Goal: Information Seeking & Learning: Find specific page/section

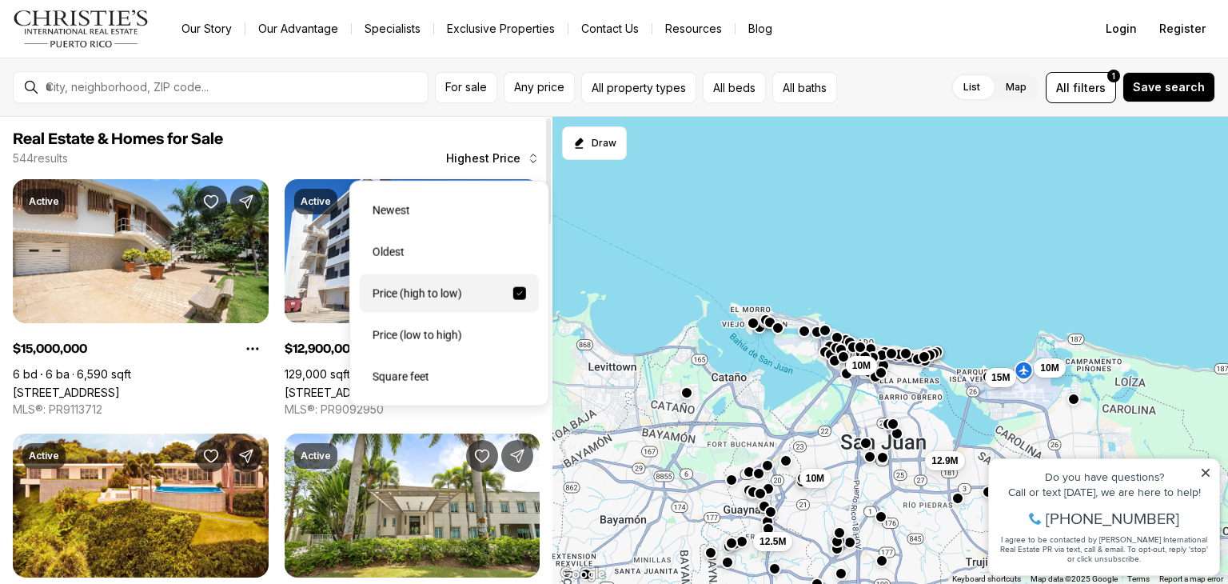
click at [486, 152] on span "Highest Price" at bounding box center [483, 158] width 74 height 13
click at [437, 324] on div "Price (low to high)" at bounding box center [449, 335] width 179 height 38
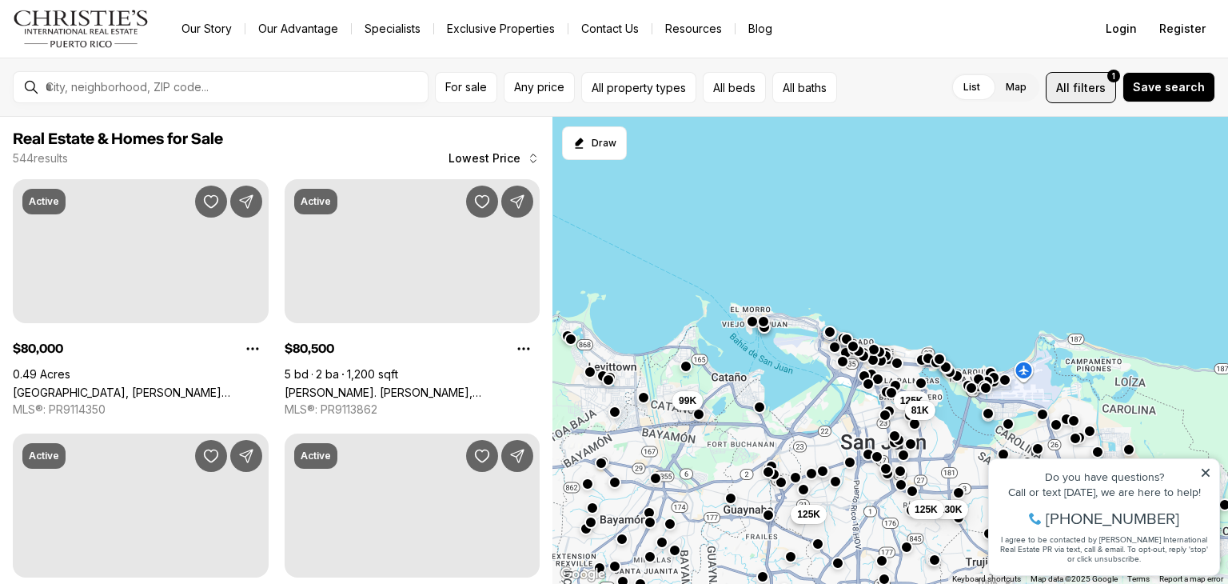
click at [1088, 87] on span "filters" at bounding box center [1089, 87] width 33 height 17
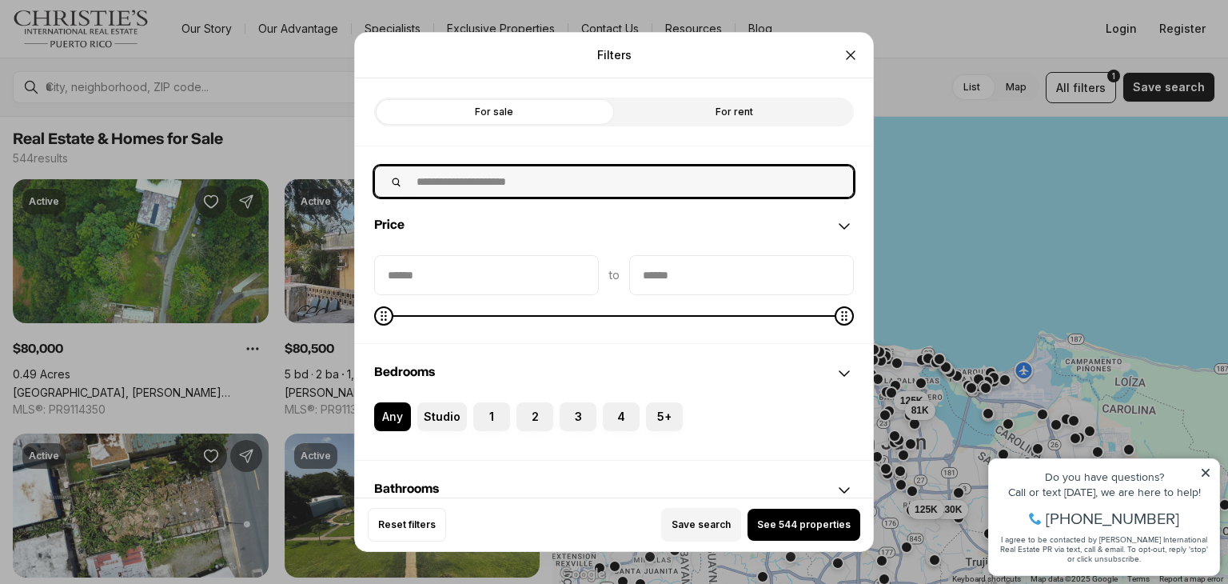
click at [504, 181] on input "text" at bounding box center [630, 181] width 446 height 30
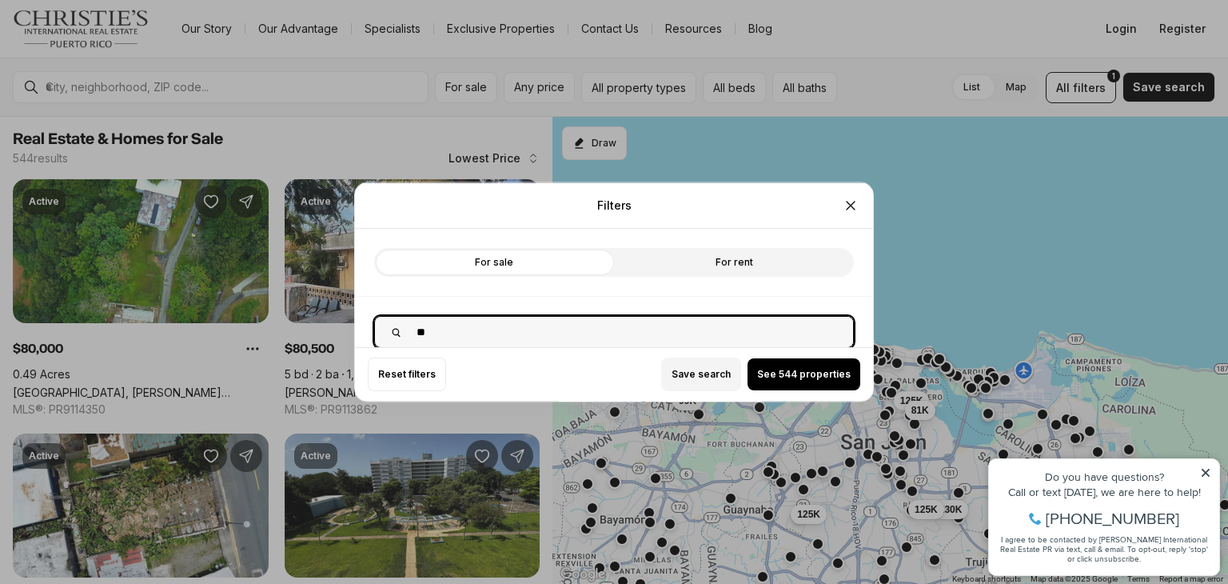
type input "*"
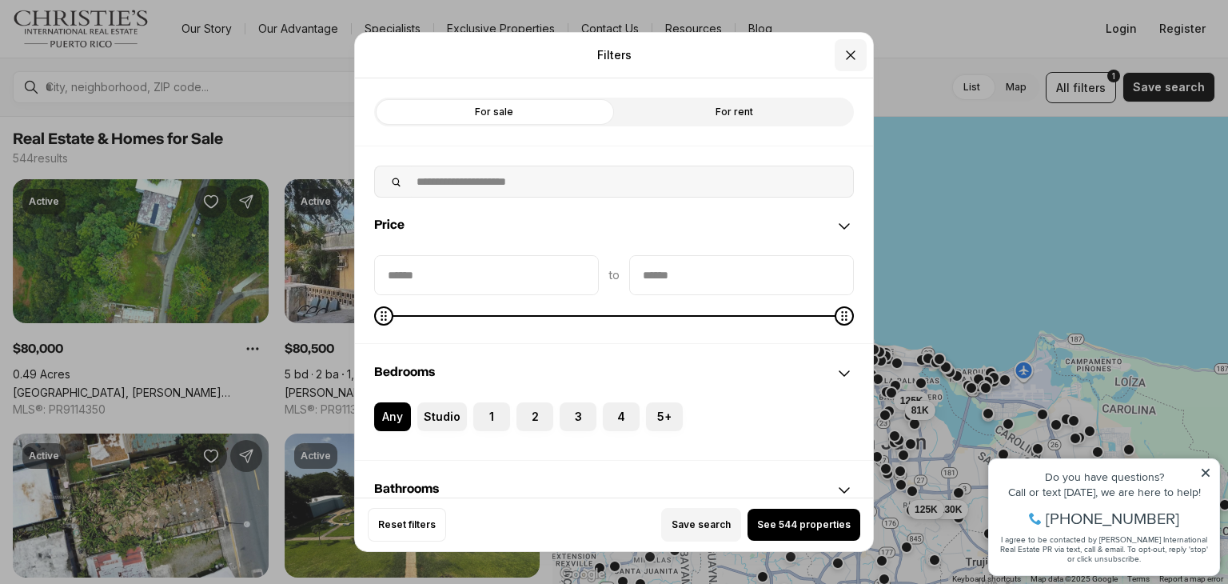
click at [849, 43] on button "Close" at bounding box center [851, 55] width 32 height 32
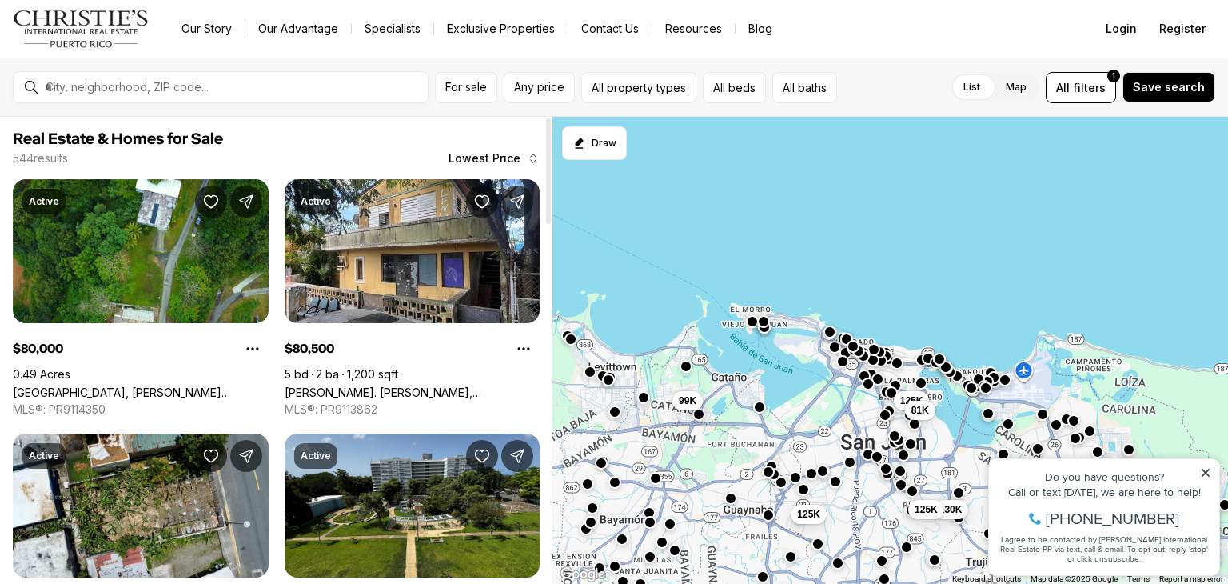
click at [173, 78] on div at bounding box center [233, 87] width 389 height 27
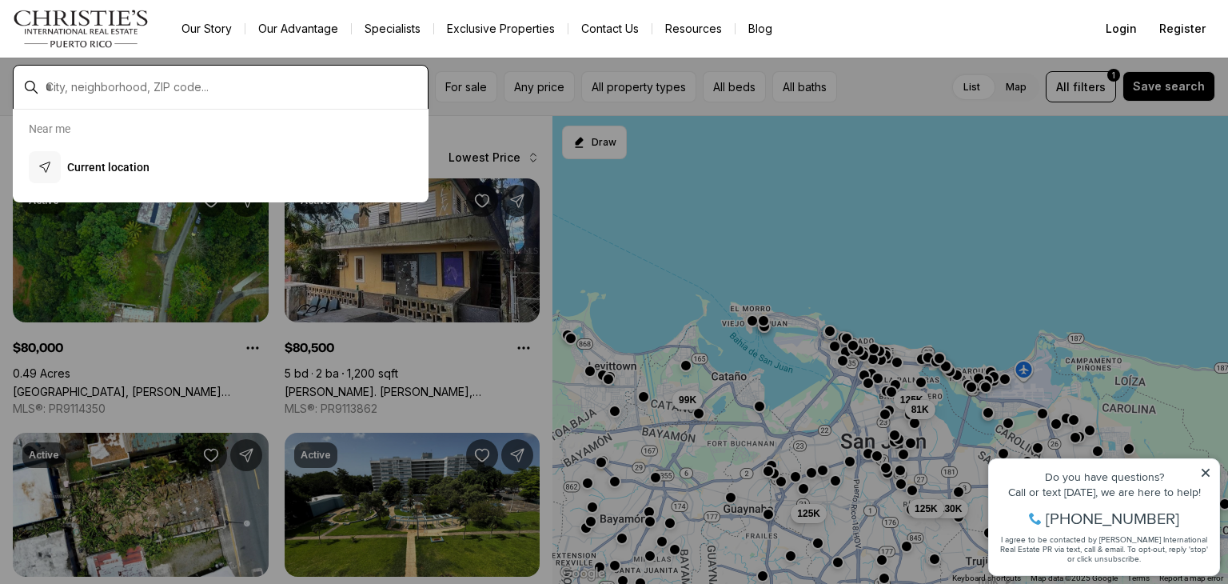
drag, startPoint x: 173, startPoint y: 78, endPoint x: 164, endPoint y: 87, distance: 13.0
click at [164, 87] on div at bounding box center [233, 87] width 389 height 27
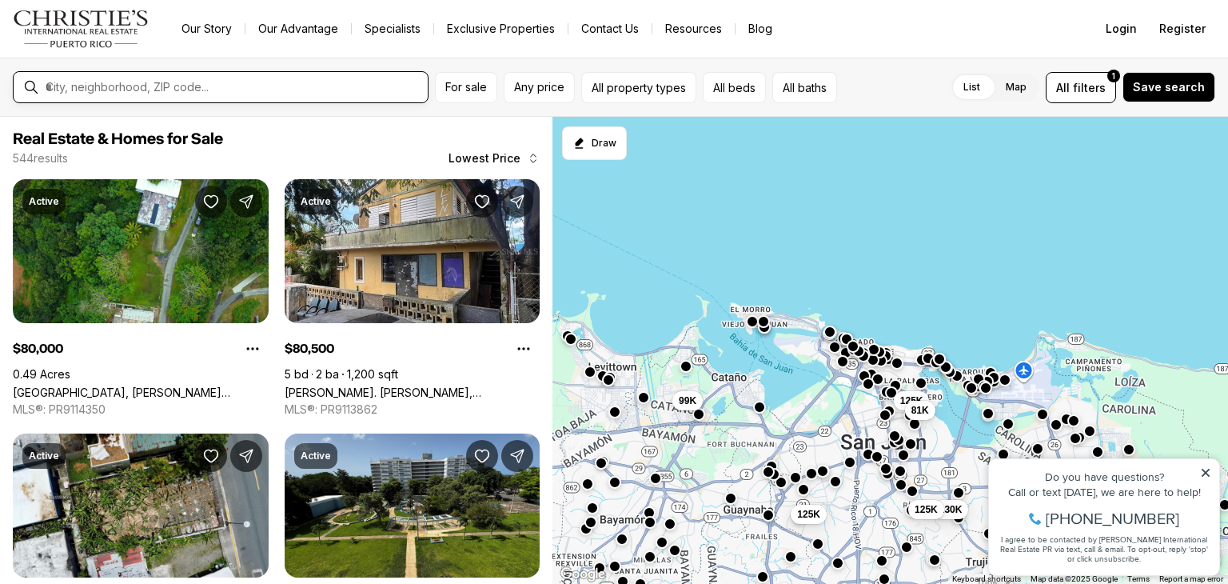
click at [162, 87] on input "text" at bounding box center [234, 87] width 376 height 14
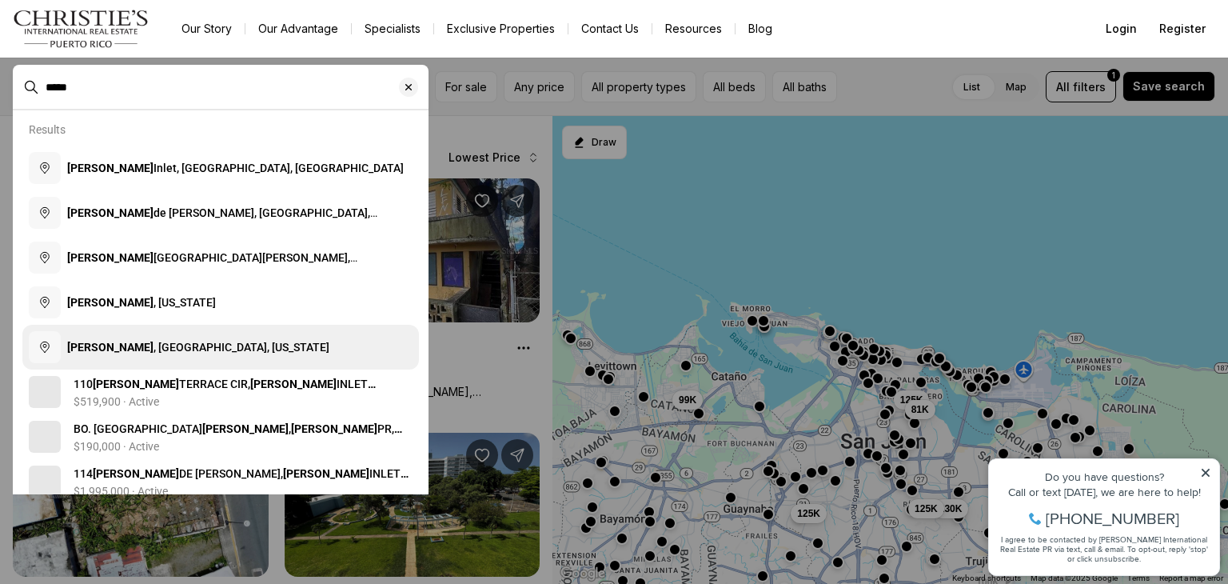
type input "*****"
click at [138, 340] on button "[GEOGRAPHIC_DATA][PERSON_NAME][GEOGRAPHIC_DATA], [US_STATE]" at bounding box center [220, 347] width 397 height 45
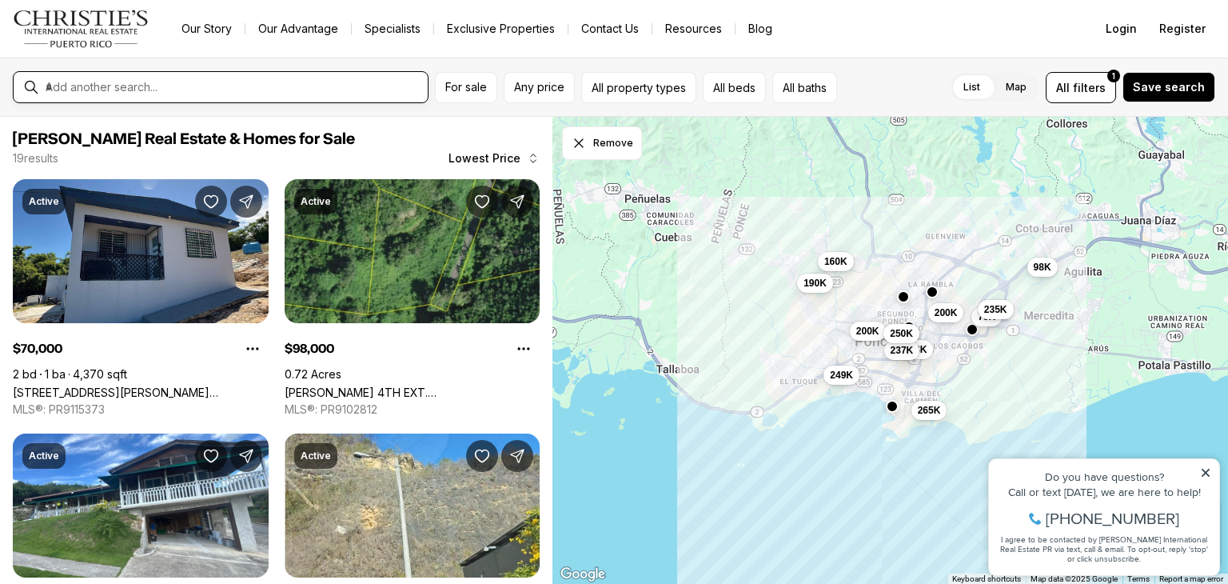
click at [209, 87] on input "text" at bounding box center [234, 87] width 376 height 14
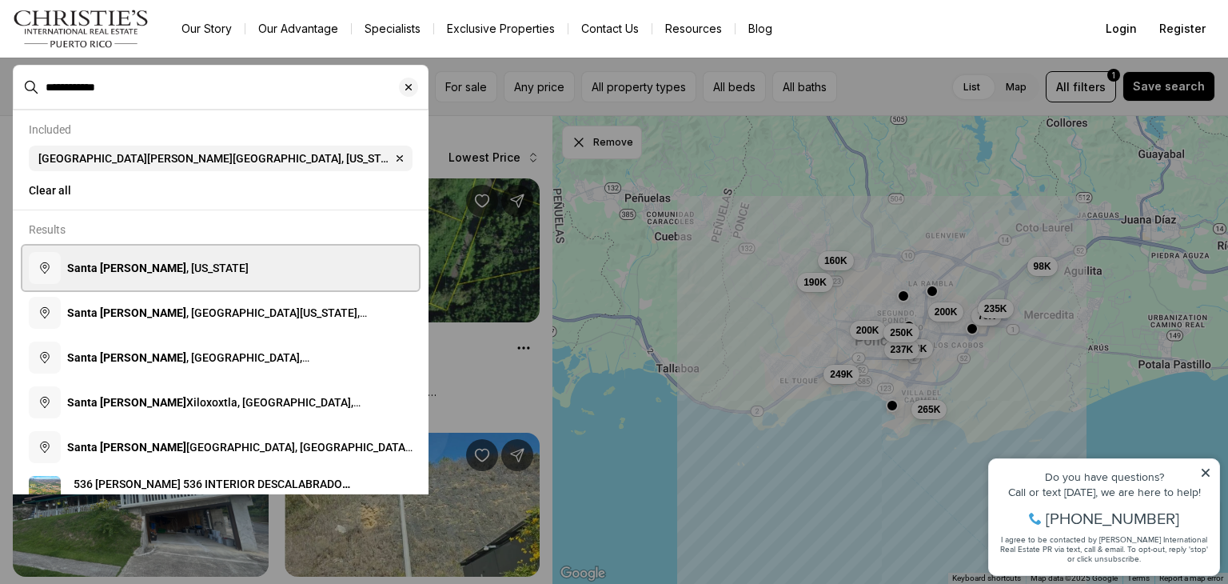
click at [154, 274] on span "[GEOGRAPHIC_DATA][PERSON_NAME] , [US_STATE]" at bounding box center [157, 267] width 181 height 13
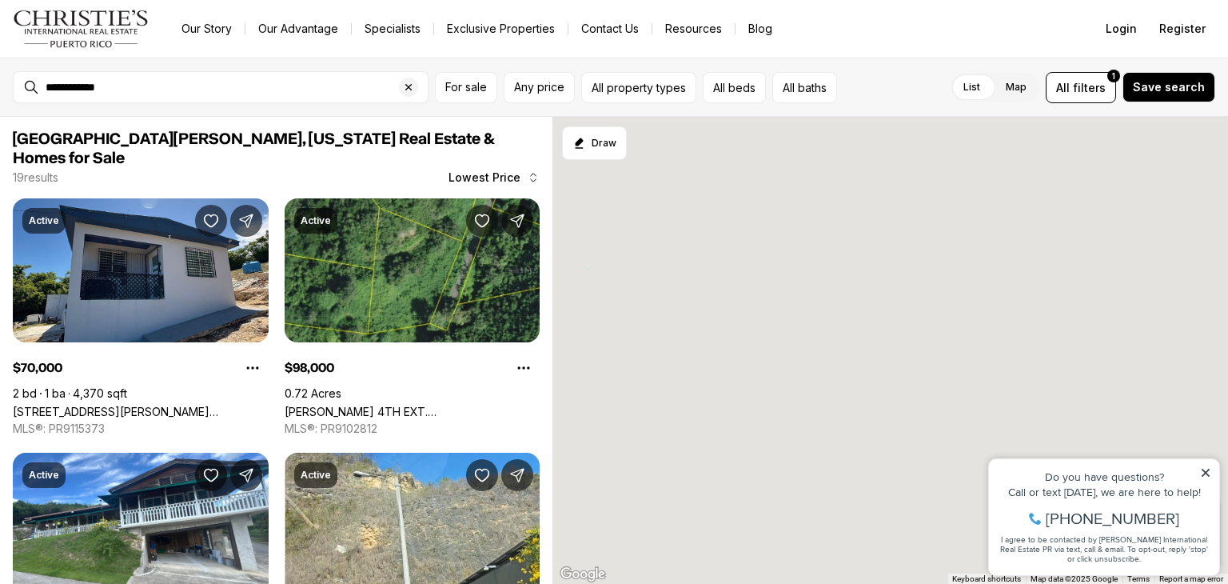
type input "**********"
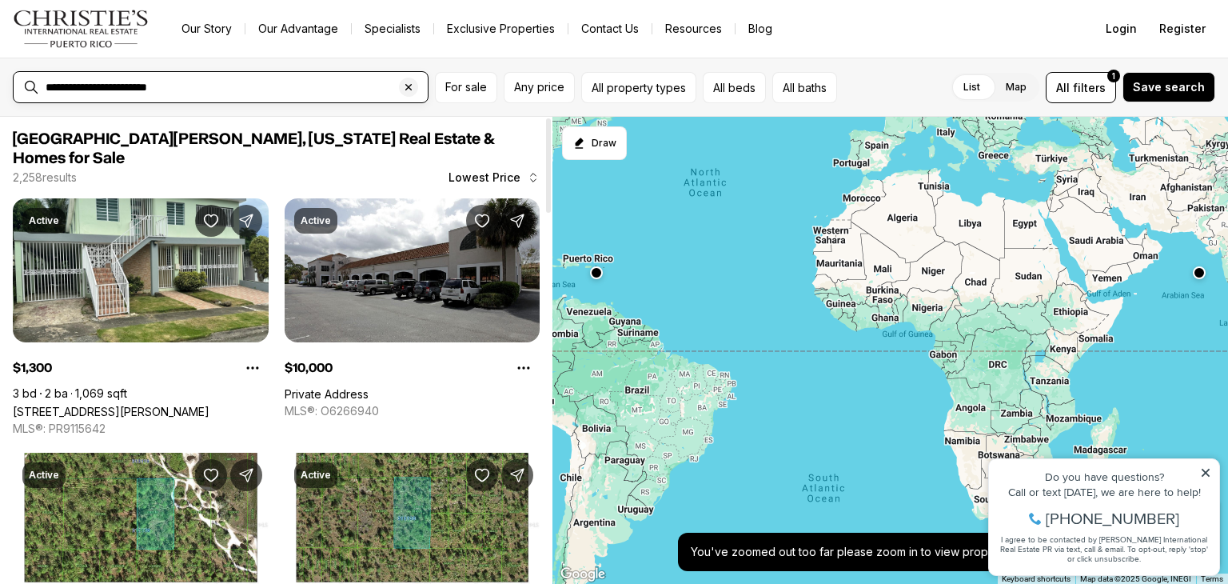
click at [373, 83] on input "**********" at bounding box center [234, 87] width 376 height 14
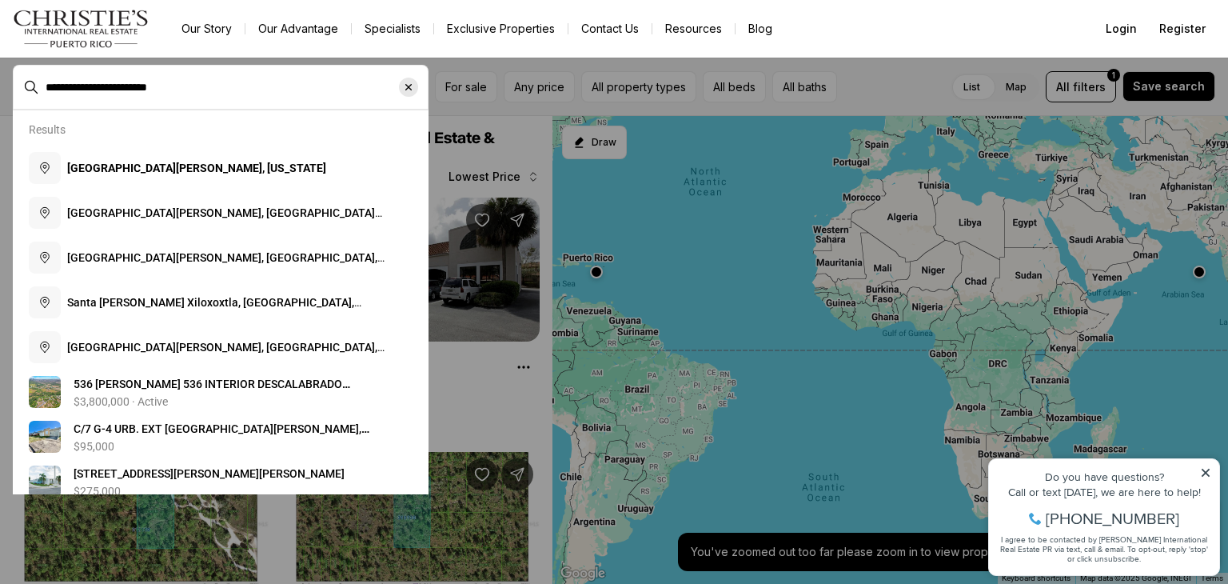
click at [408, 83] on icon "Clear search input" at bounding box center [408, 87] width 13 height 13
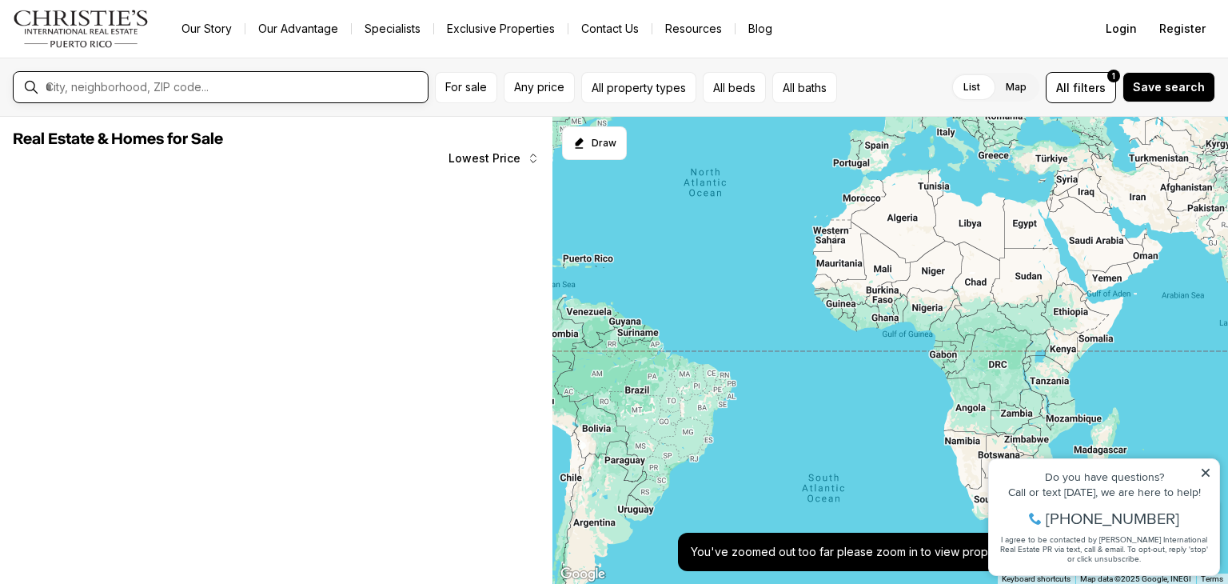
click at [348, 92] on input "text" at bounding box center [234, 87] width 376 height 14
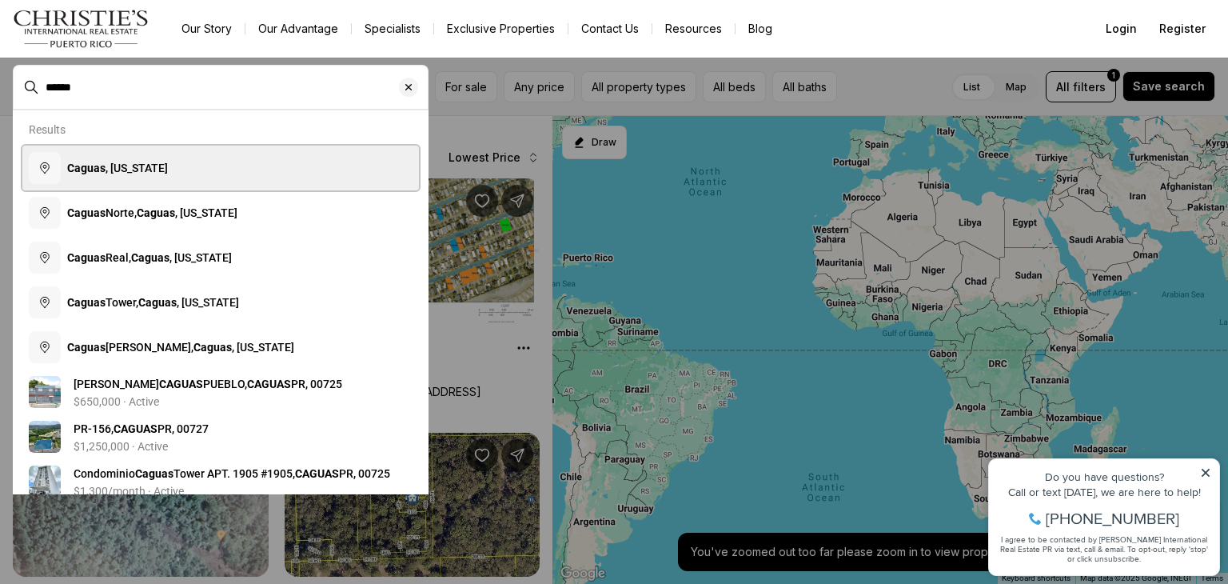
click at [209, 170] on button "[GEOGRAPHIC_DATA] , [US_STATE]" at bounding box center [220, 168] width 397 height 45
type input "**********"
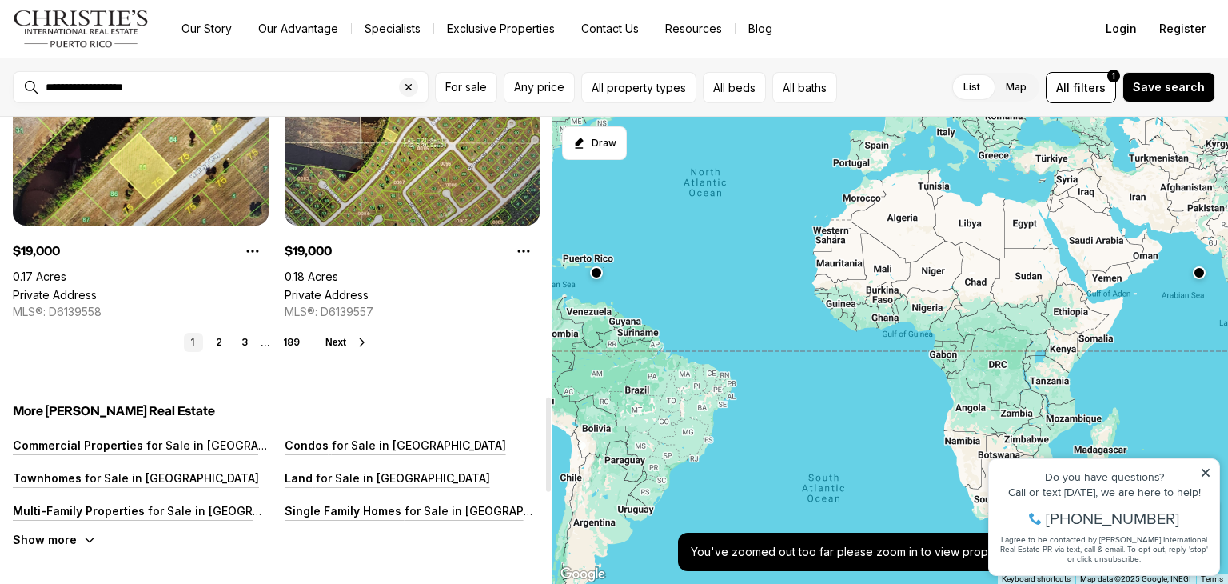
scroll to position [1646, 0]
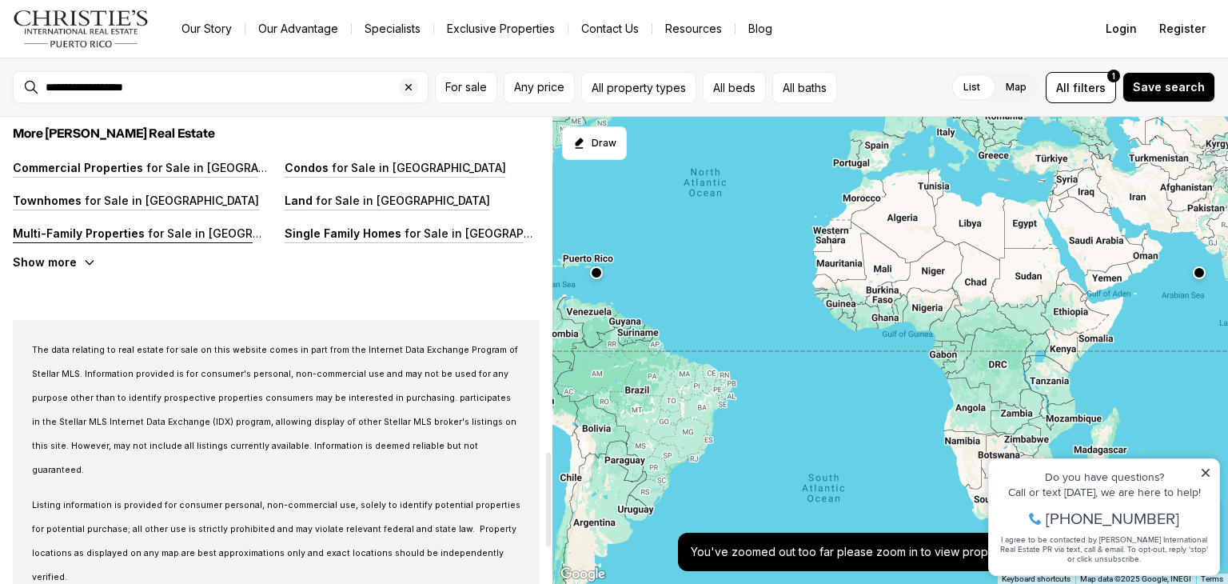
click at [181, 234] on p "for Sale in [GEOGRAPHIC_DATA]" at bounding box center [233, 233] width 177 height 14
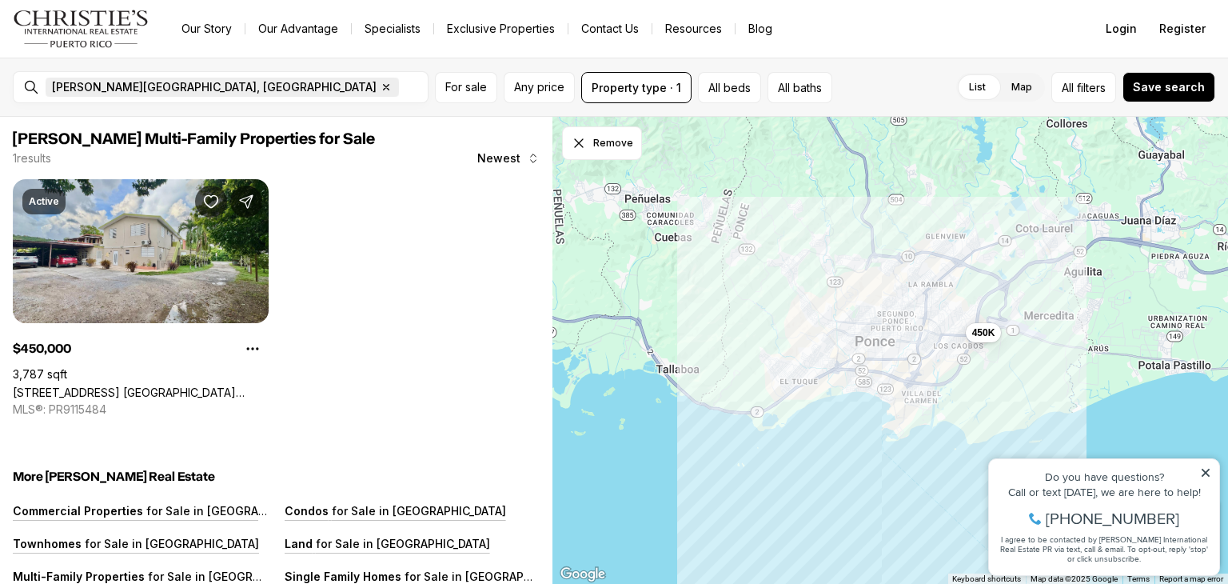
click at [380, 89] on icon "button" at bounding box center [386, 87] width 13 height 13
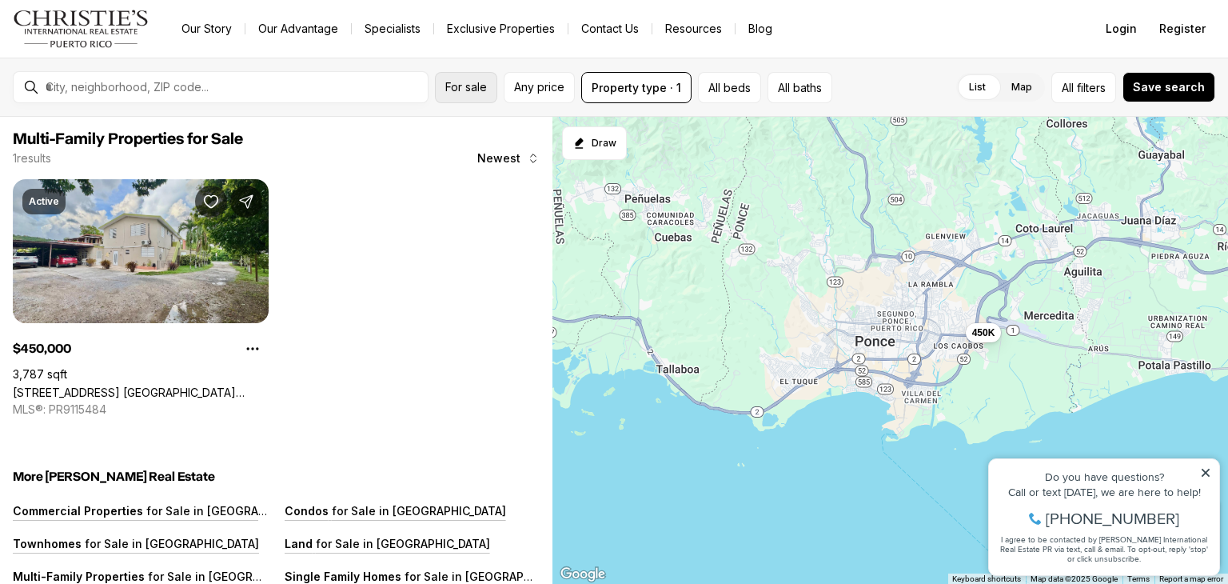
click at [477, 82] on span "For sale" at bounding box center [466, 87] width 42 height 13
click at [429, 156] on div "1 results Newest" at bounding box center [276, 158] width 527 height 16
click at [666, 85] on button "Property type · 1" at bounding box center [636, 87] width 110 height 31
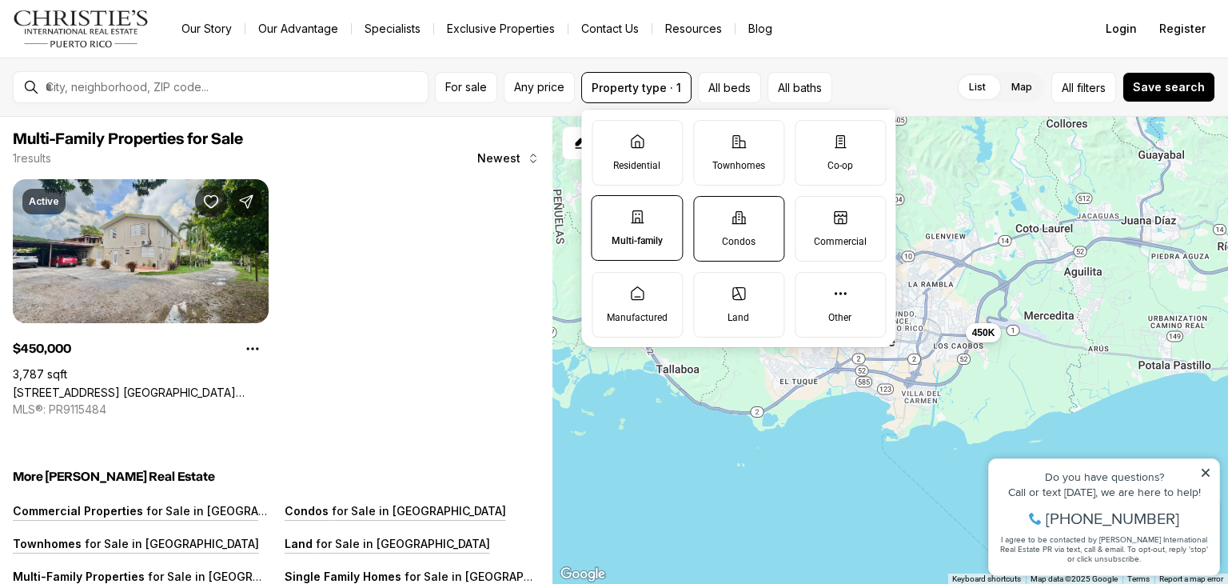
click at [758, 219] on label "Condos" at bounding box center [738, 229] width 91 height 66
click at [710, 213] on button "Condos" at bounding box center [702, 205] width 16 height 16
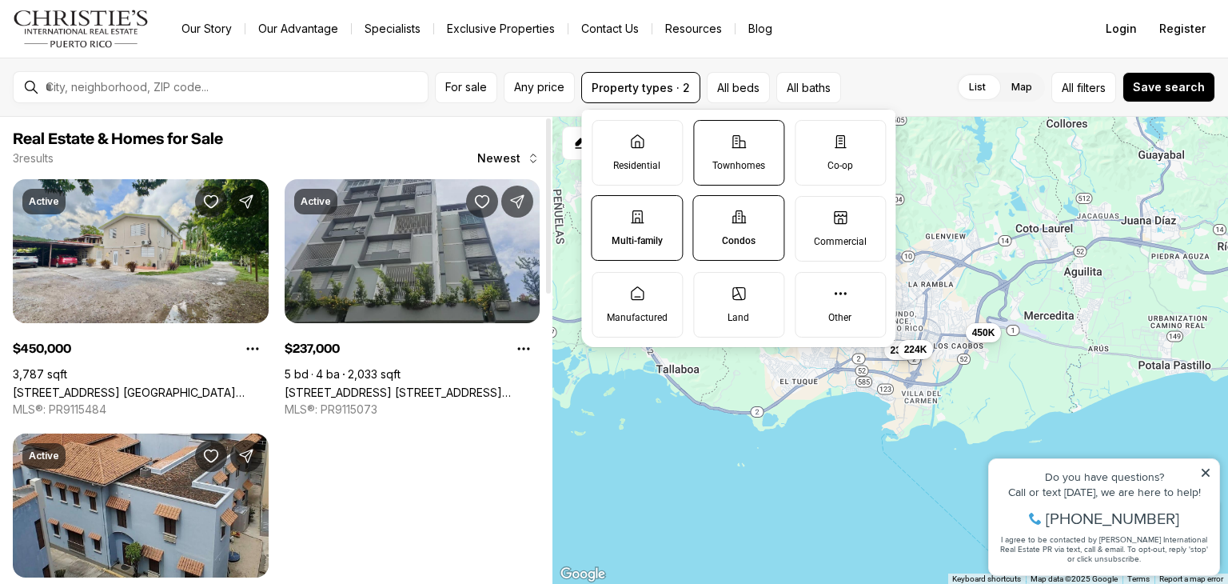
click at [720, 146] on label "Townhomes" at bounding box center [738, 153] width 91 height 66
click at [710, 137] on button "Townhomes" at bounding box center [702, 129] width 16 height 16
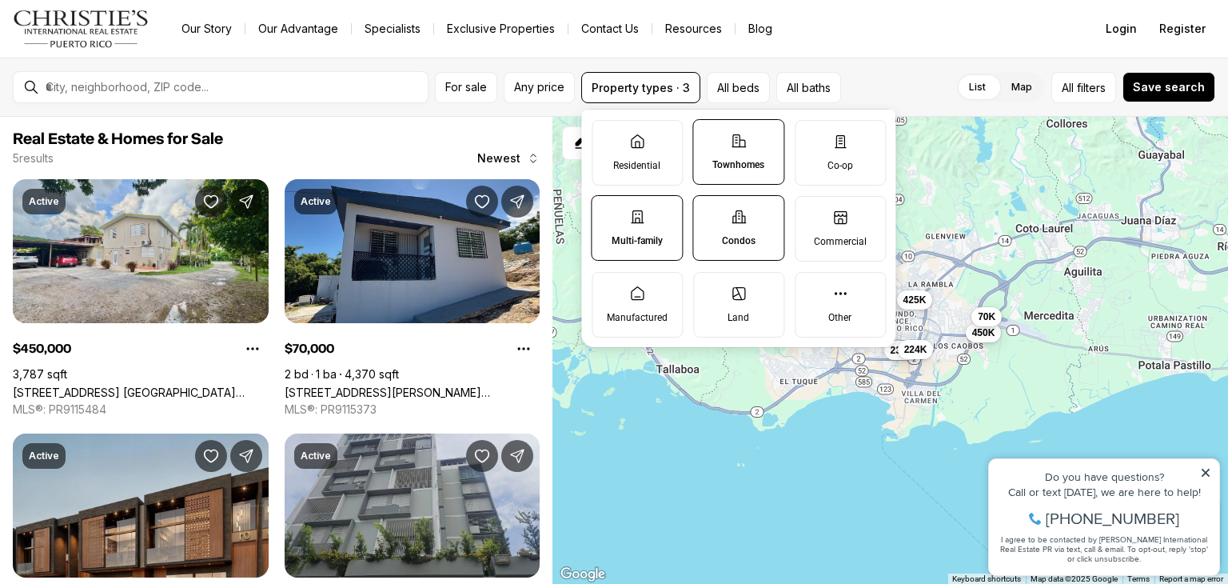
click at [645, 215] on label "Multi-family" at bounding box center [637, 228] width 92 height 66
click at [608, 212] on button "Multi-family" at bounding box center [600, 204] width 16 height 16
click at [716, 219] on label "Condos" at bounding box center [738, 228] width 92 height 66
click at [709, 212] on button "Condos" at bounding box center [701, 204] width 16 height 16
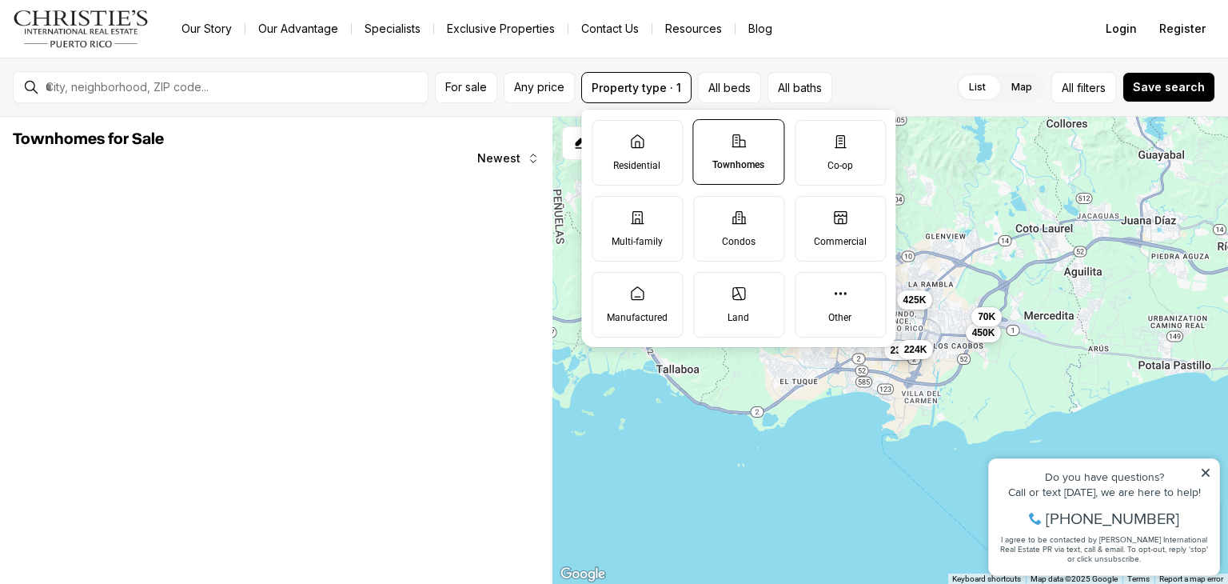
click at [750, 164] on p "Townhomes" at bounding box center [738, 164] width 52 height 13
click at [709, 136] on button "Townhomes" at bounding box center [701, 128] width 16 height 16
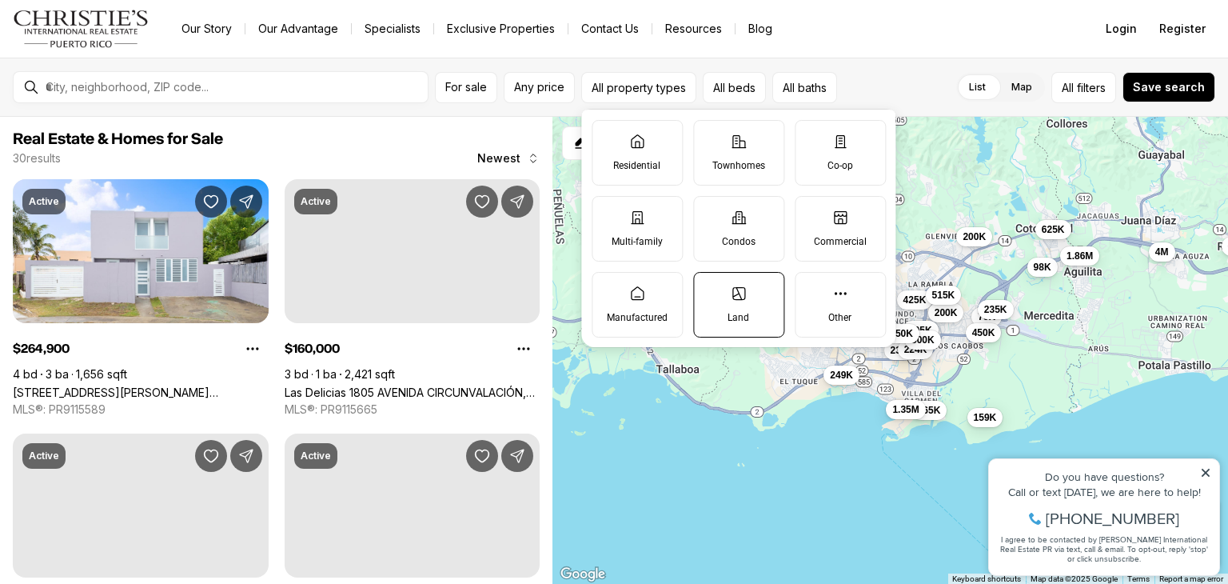
click at [740, 299] on icon at bounding box center [739, 293] width 16 height 16
click at [710, 289] on button "Land" at bounding box center [702, 281] width 16 height 16
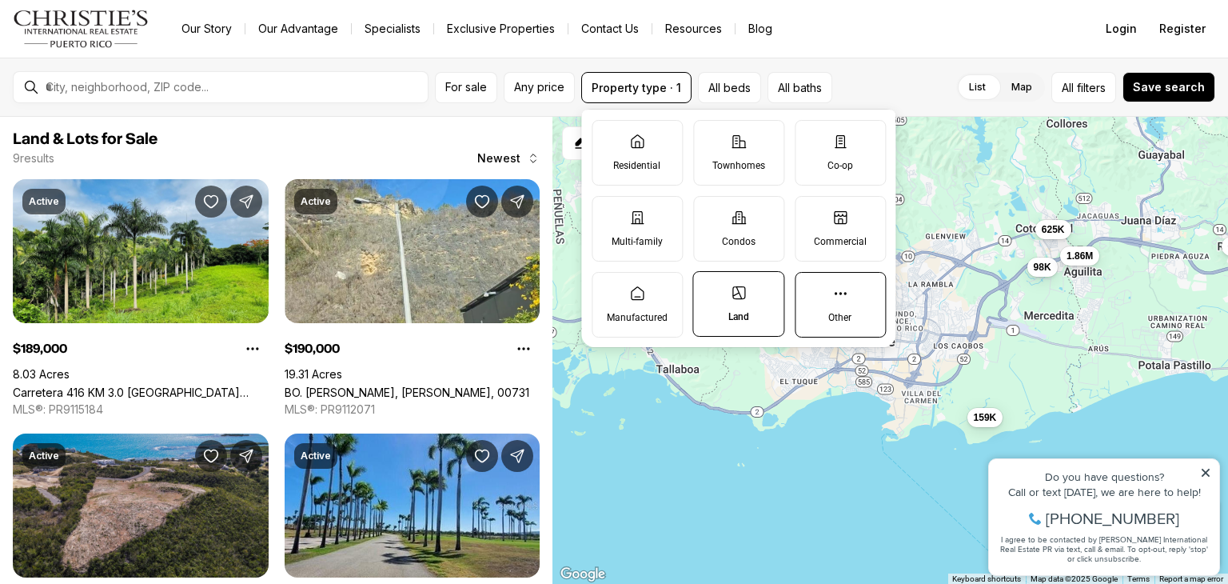
click at [854, 302] on label "Other" at bounding box center [840, 305] width 91 height 66
click at [812, 289] on button "Other" at bounding box center [804, 281] width 16 height 16
click at [851, 313] on label "Other" at bounding box center [840, 304] width 92 height 66
click at [811, 288] on button "Other" at bounding box center [803, 280] width 16 height 16
click at [814, 221] on label "Commercial" at bounding box center [840, 229] width 91 height 66
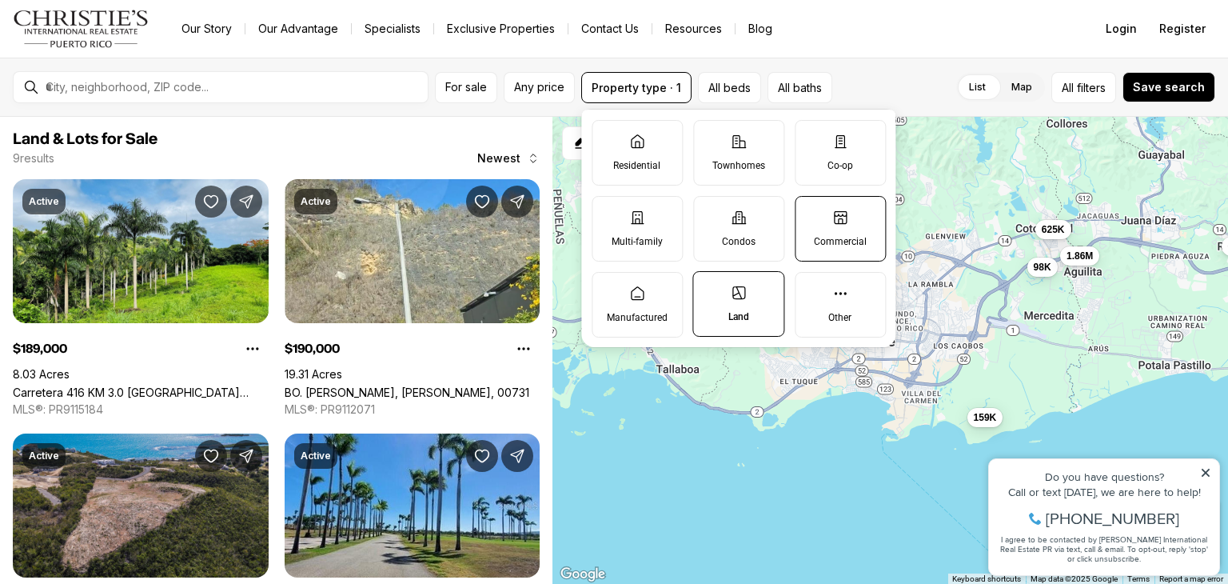
click at [812, 213] on button "Commercial" at bounding box center [804, 205] width 16 height 16
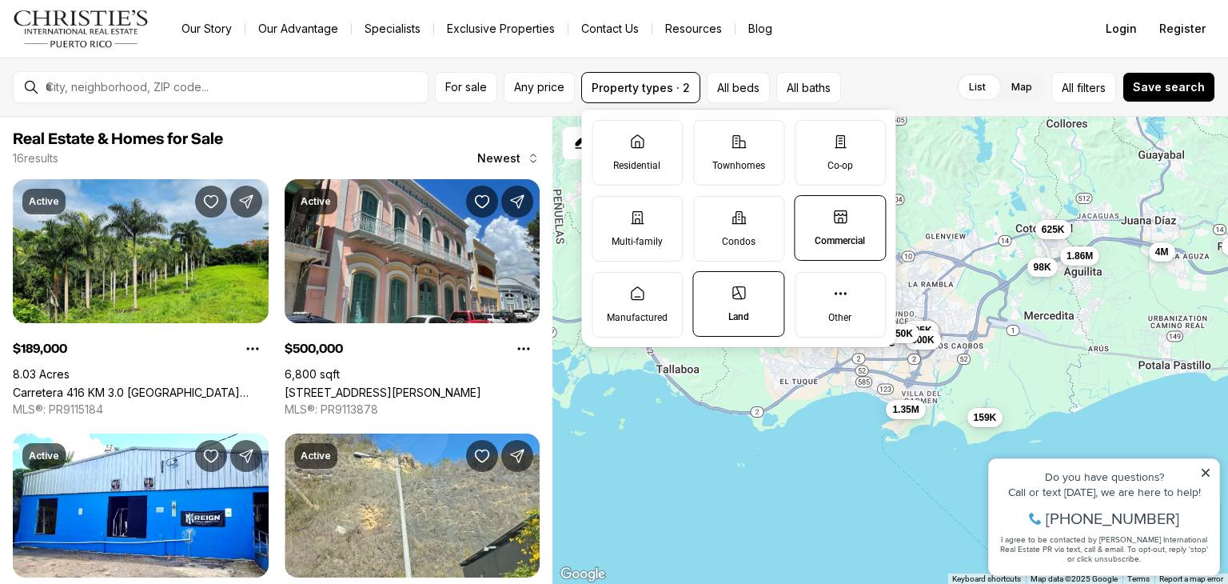
click at [718, 309] on label "Land" at bounding box center [738, 304] width 92 height 66
click at [709, 288] on button "Land" at bounding box center [701, 280] width 16 height 16
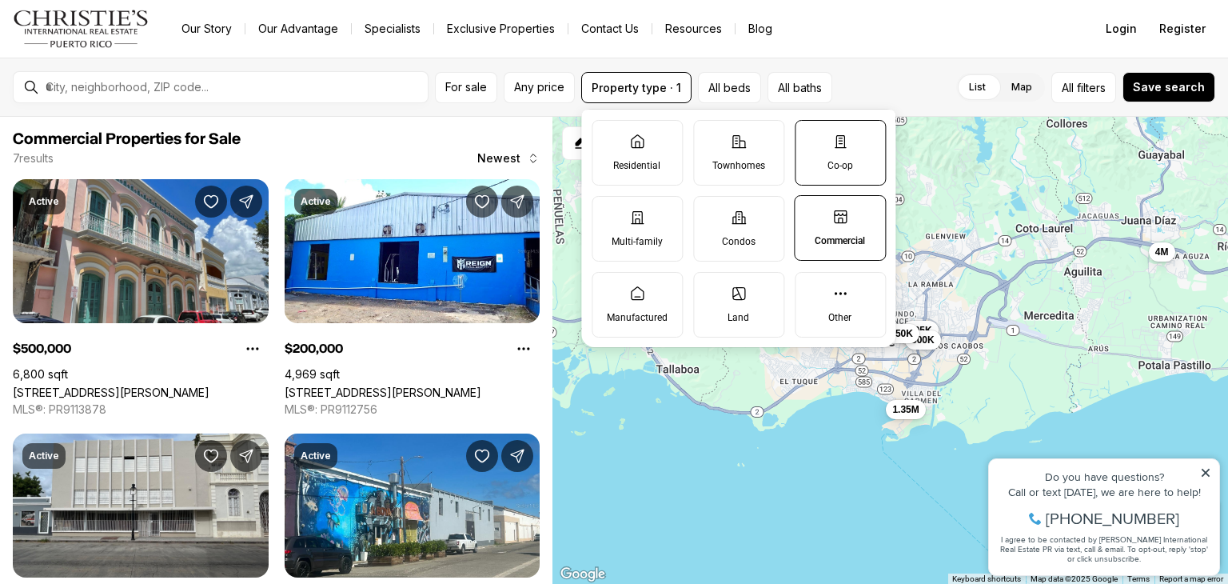
click at [820, 133] on label "Co-op" at bounding box center [840, 153] width 91 height 66
click at [812, 133] on button "Co-op" at bounding box center [804, 129] width 16 height 16
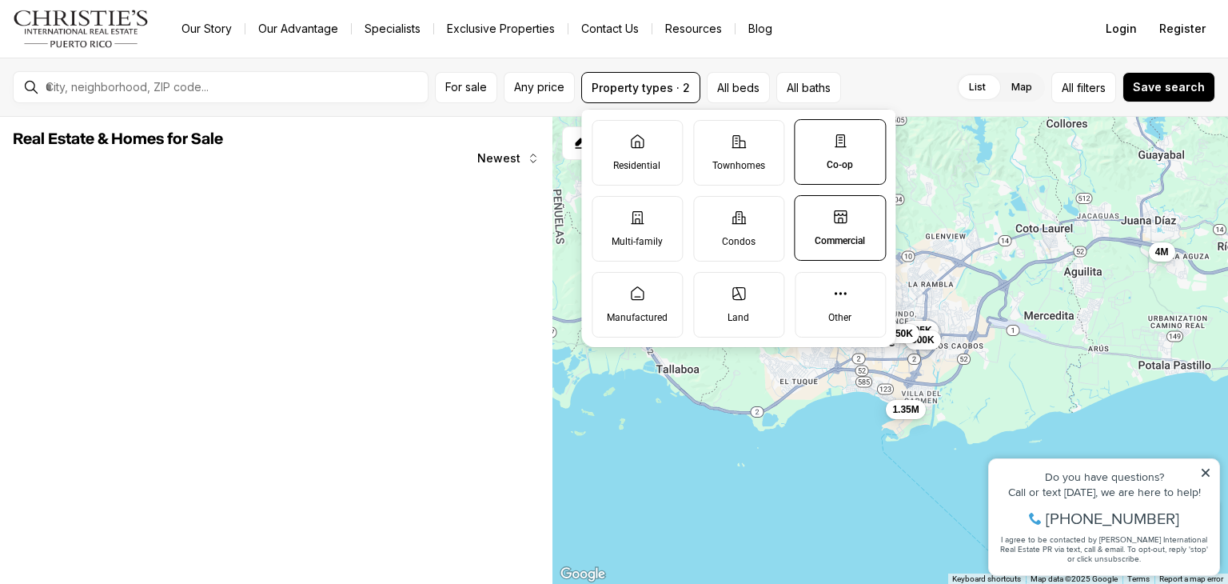
click at [822, 218] on label "Commercial" at bounding box center [840, 228] width 92 height 66
click at [811, 212] on button "Commercial" at bounding box center [803, 204] width 16 height 16
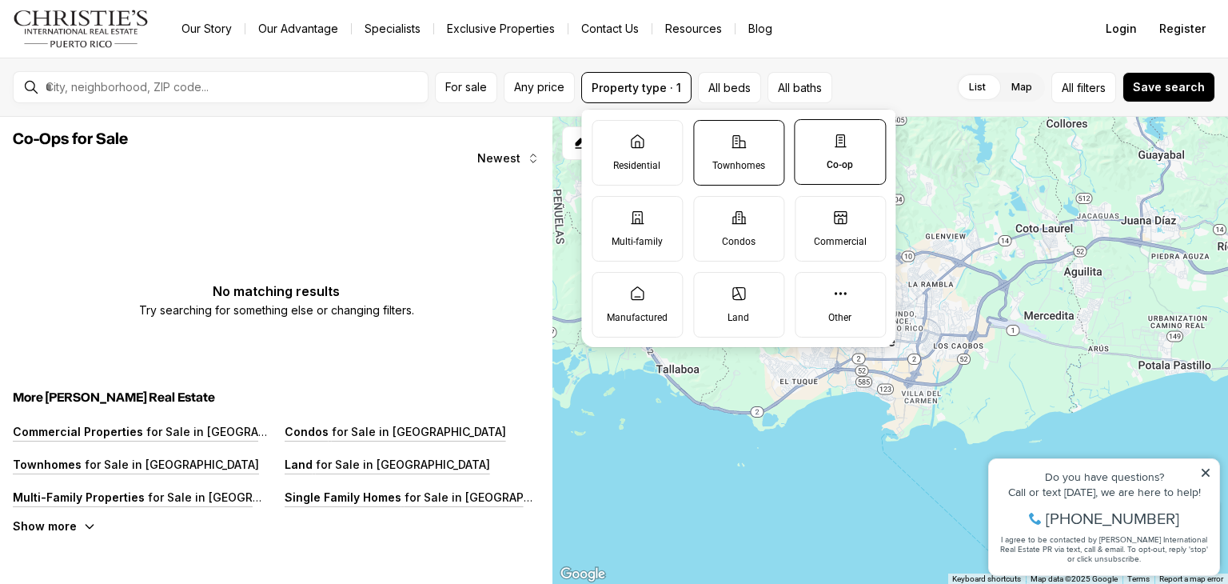
click at [735, 164] on p "Townhomes" at bounding box center [738, 165] width 53 height 13
click at [710, 137] on button "Townhomes" at bounding box center [702, 129] width 16 height 16
click at [844, 169] on p "Co-op" at bounding box center [840, 164] width 26 height 13
click at [811, 136] on button "Co-op" at bounding box center [803, 128] width 16 height 16
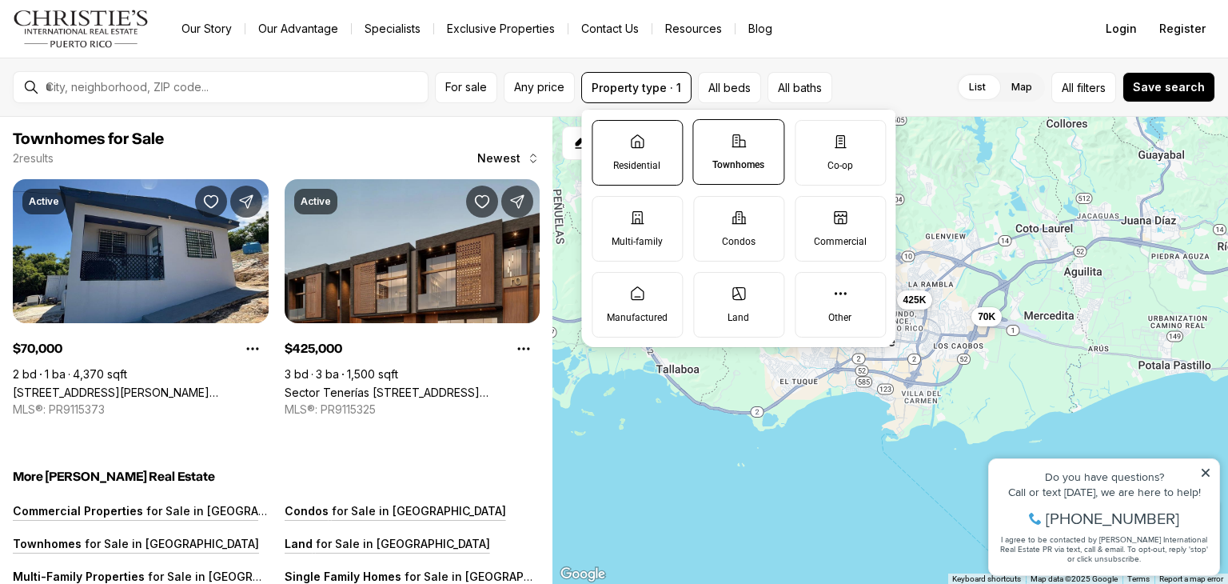
click at [665, 173] on label "Residential" at bounding box center [637, 153] width 91 height 66
click at [608, 137] on button "Residential" at bounding box center [600, 129] width 16 height 16
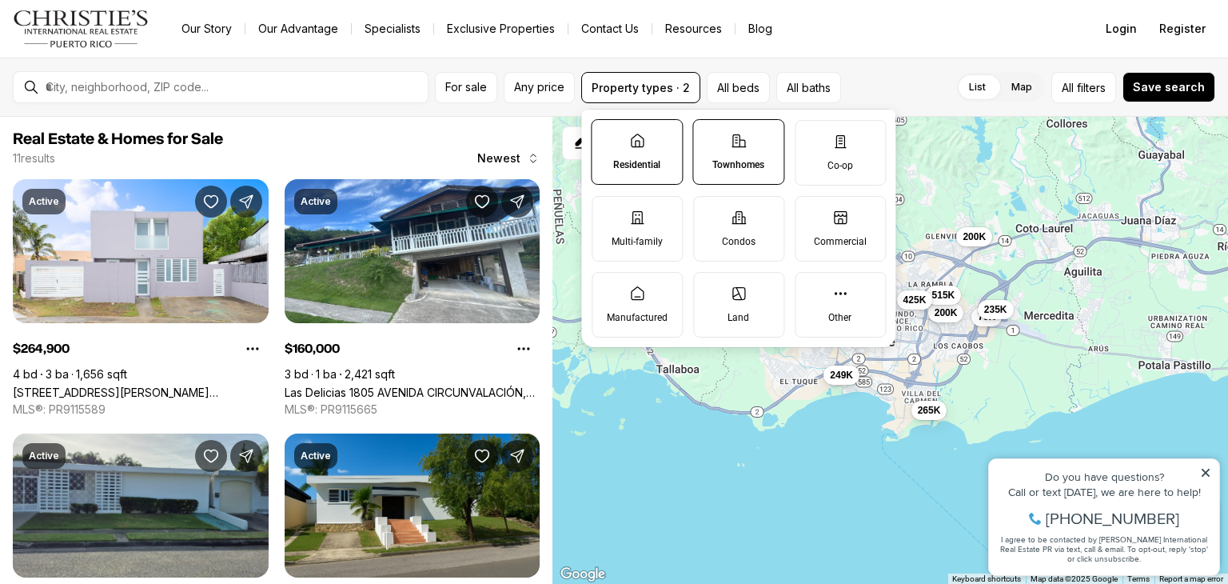
click at [645, 140] on label "Residential" at bounding box center [637, 152] width 92 height 66
click at [608, 136] on button "Residential" at bounding box center [600, 128] width 16 height 16
click at [742, 139] on icon at bounding box center [739, 141] width 14 height 12
click at [709, 136] on button "Townhomes" at bounding box center [701, 128] width 16 height 16
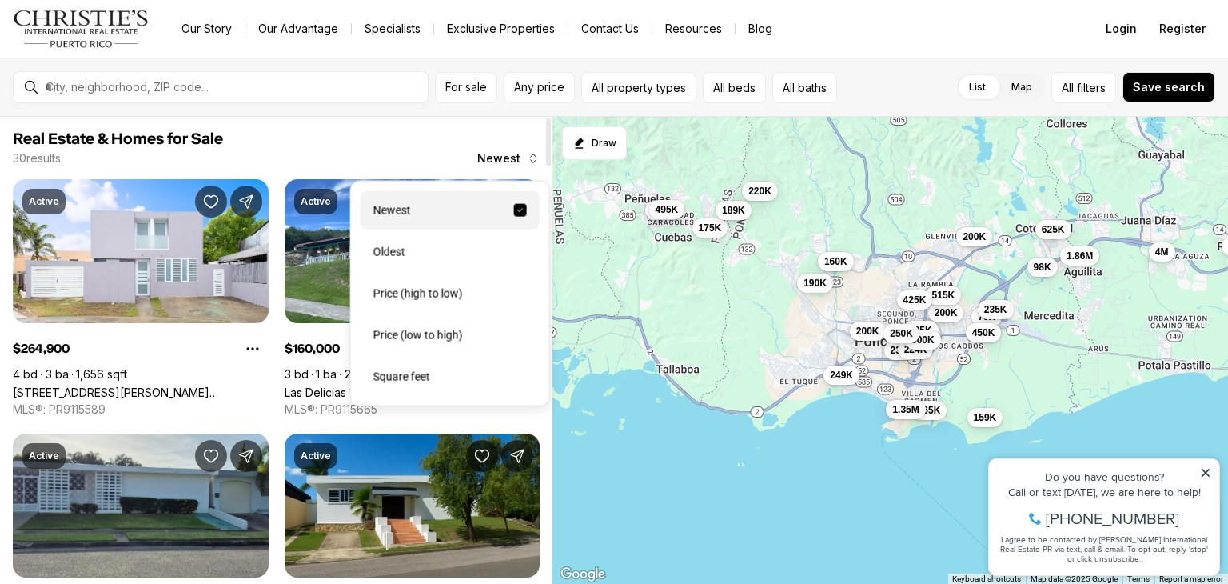
click at [511, 154] on span "Newest" at bounding box center [498, 158] width 43 height 13
click at [445, 333] on div "Price (low to high)" at bounding box center [450, 335] width 179 height 38
